Goal: Navigation & Orientation: Find specific page/section

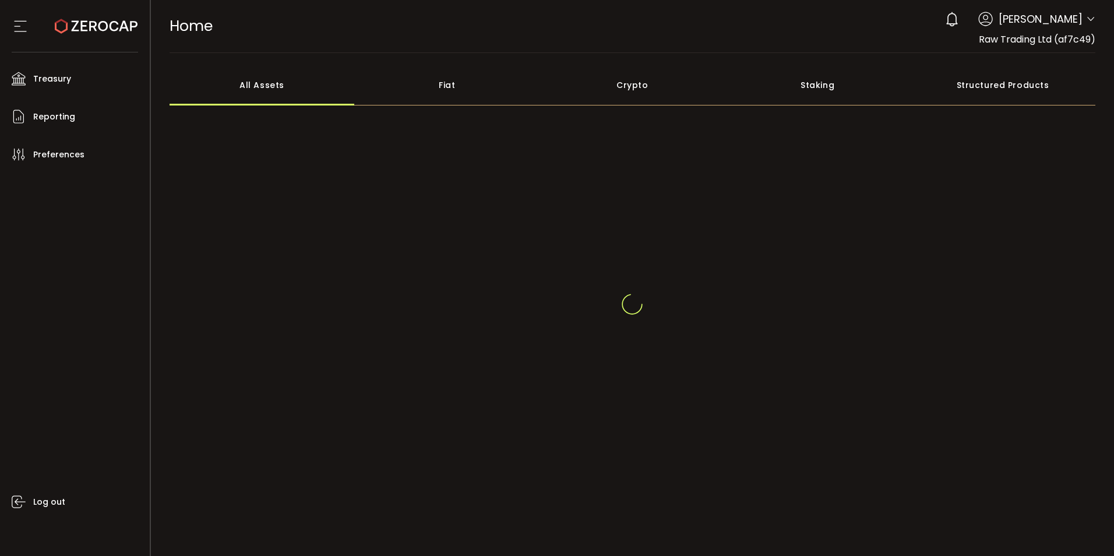
click at [1086, 22] on icon at bounding box center [1090, 19] width 9 height 9
click at [1086, 19] on icon at bounding box center [1090, 19] width 9 height 9
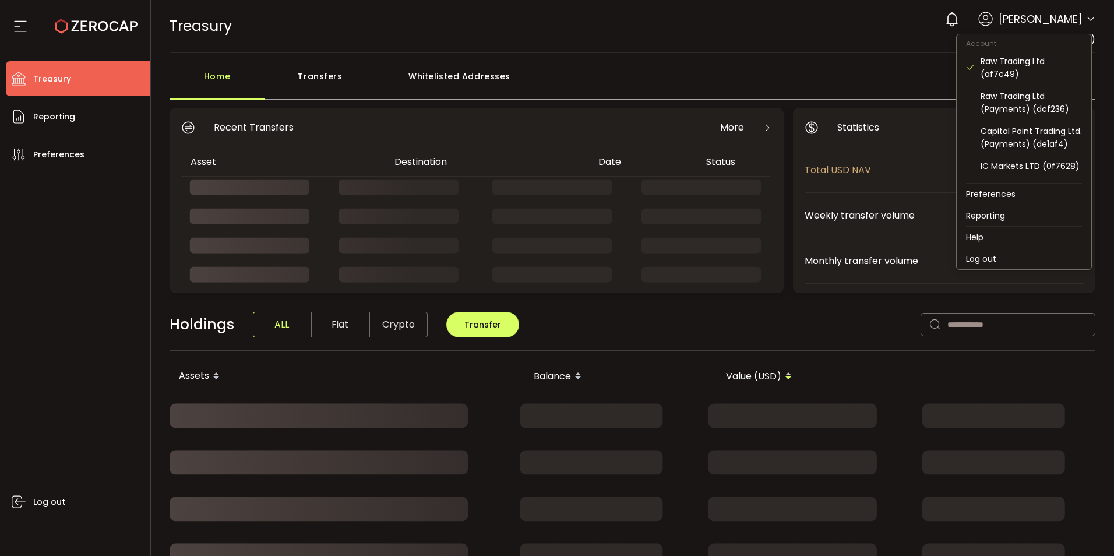
click at [1087, 19] on icon at bounding box center [1090, 19] width 9 height 9
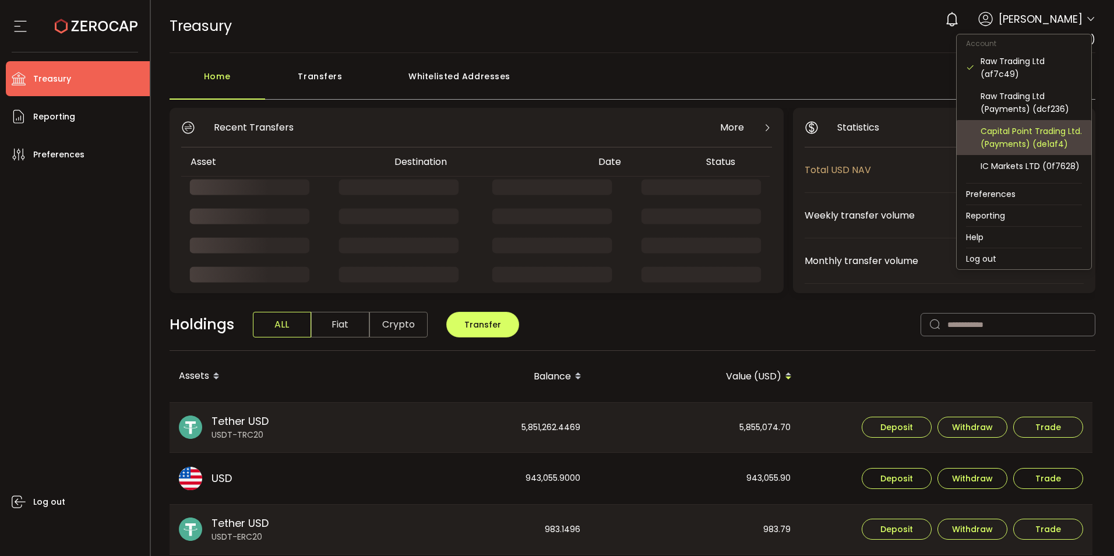
scroll to position [77, 0]
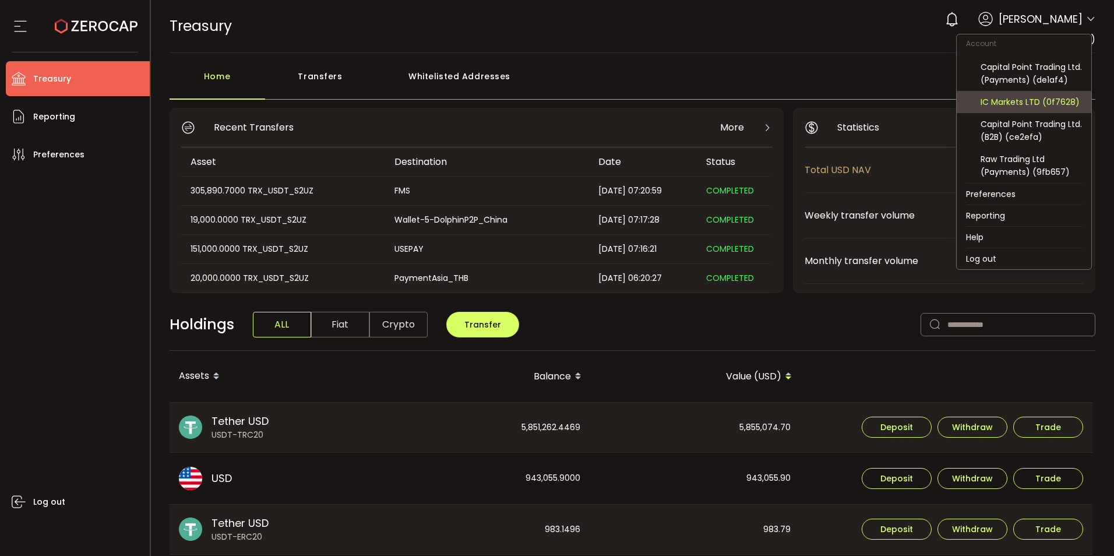
click at [1028, 98] on div "IC Markets LTD (0f7628)" at bounding box center [1031, 102] width 101 height 13
